Goal: Find specific page/section: Find specific page/section

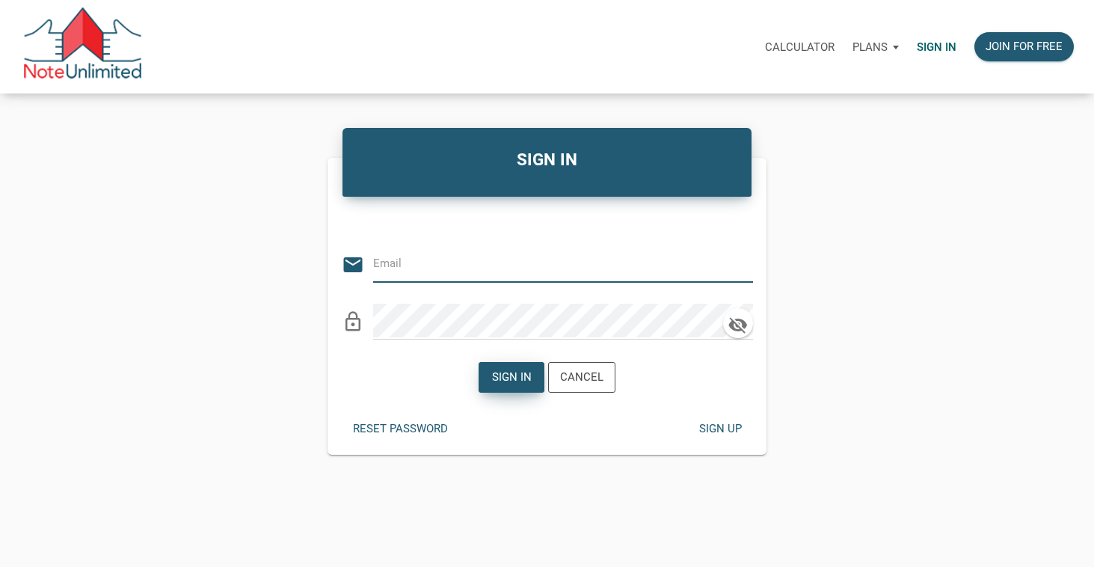
type input "[EMAIL_ADDRESS][DOMAIN_NAME]"
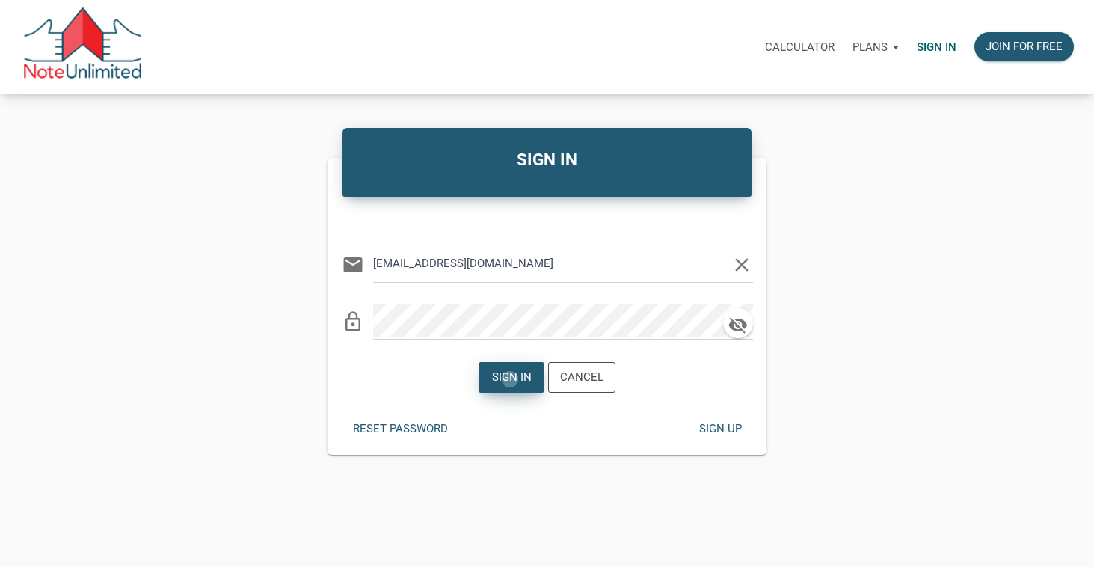
click at [511, 379] on div "Sign in" at bounding box center [512, 377] width 40 height 17
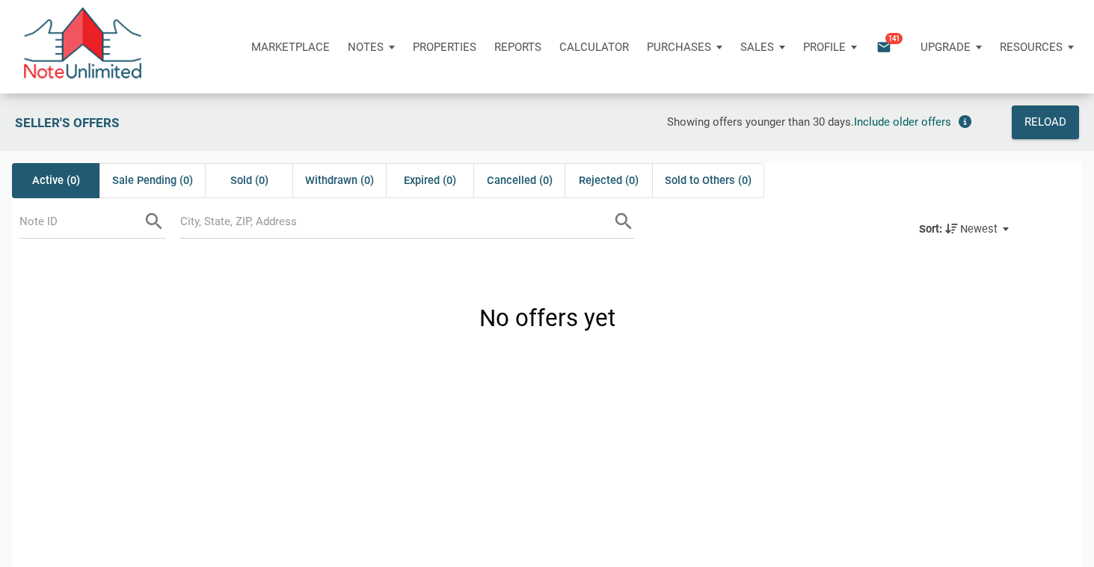
click at [367, 46] on p "Notes" at bounding box center [366, 46] width 36 height 13
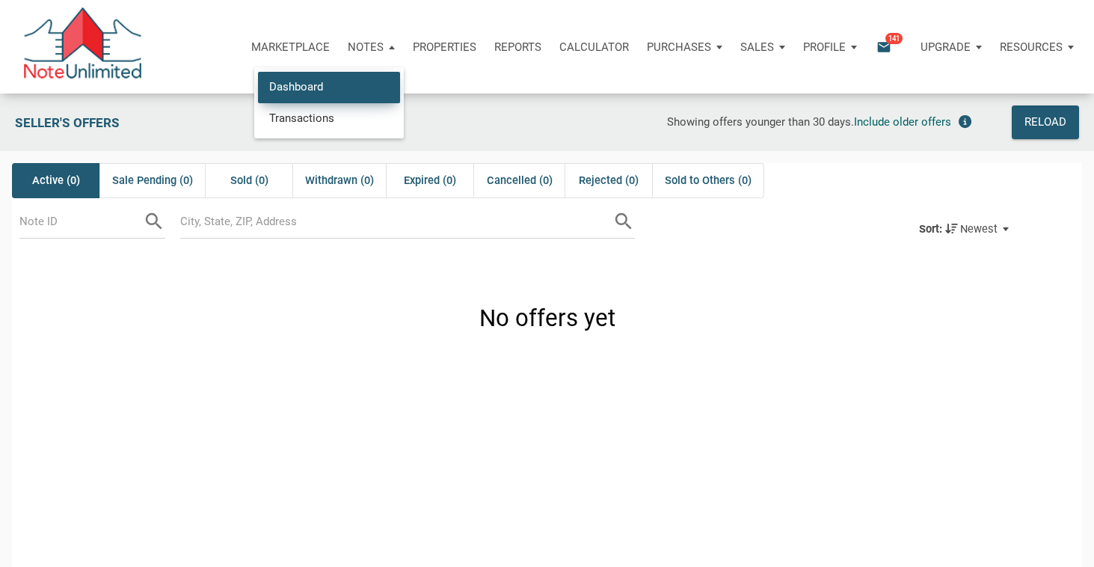
click at [321, 84] on link "Dashboard" at bounding box center [329, 87] width 142 height 31
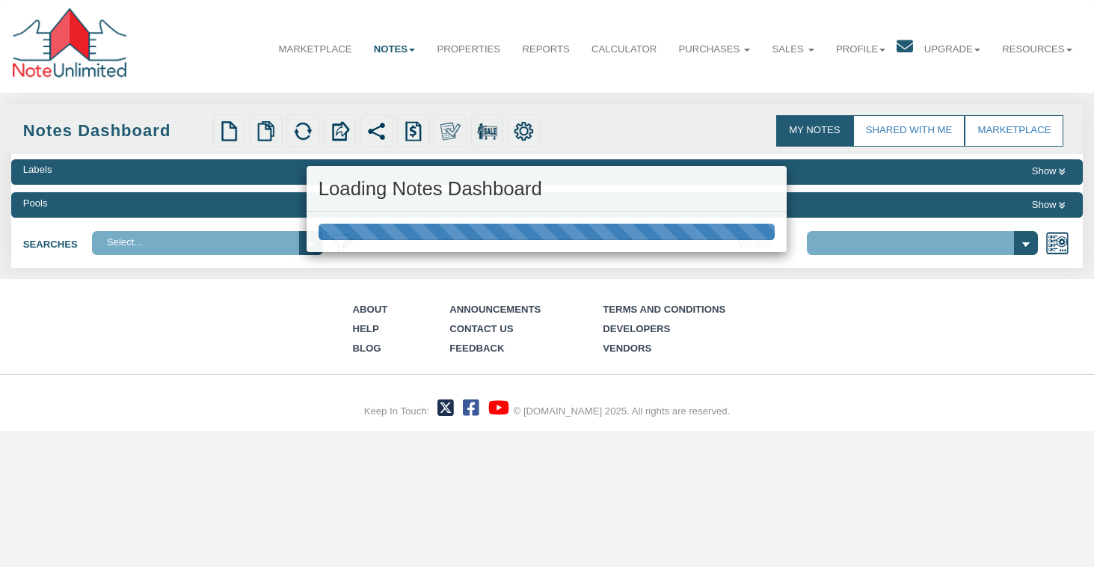
select select "316"
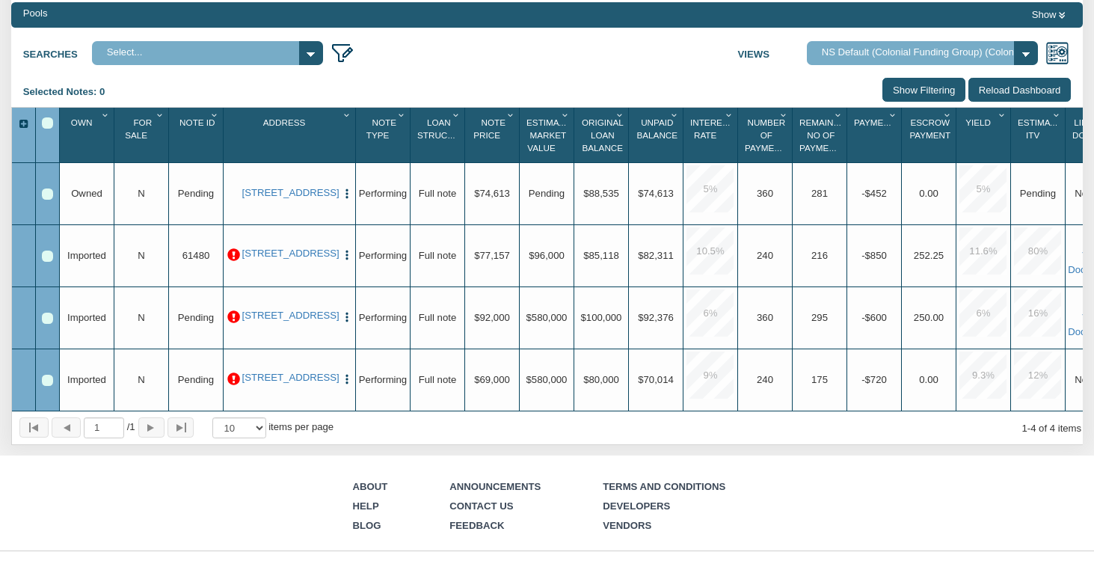
scroll to position [0, 33]
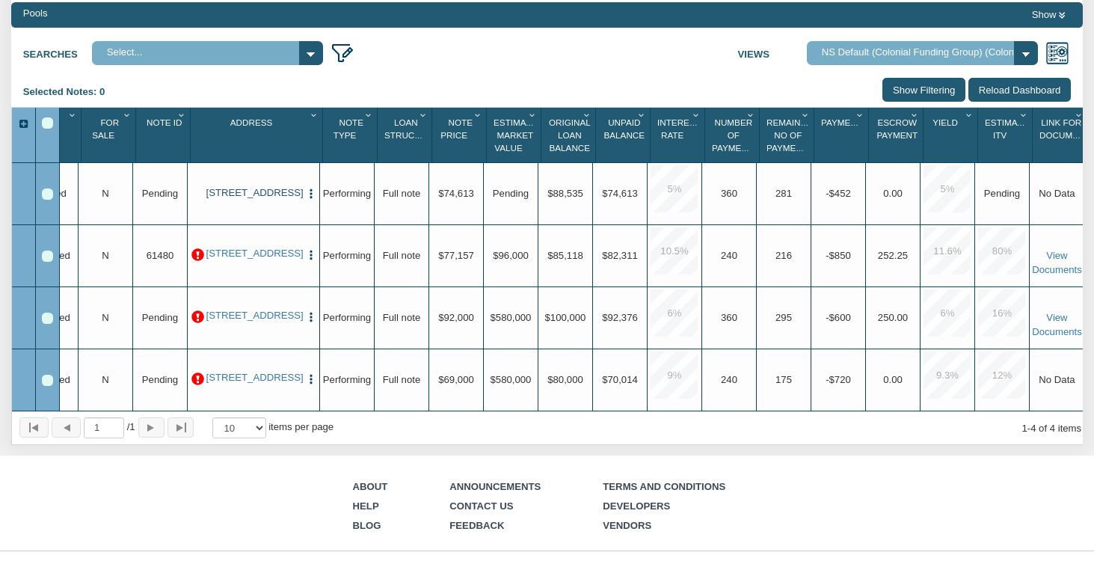
click at [233, 196] on link "[STREET_ADDRESS]" at bounding box center [253, 193] width 95 height 12
